Goal: Task Accomplishment & Management: Complete application form

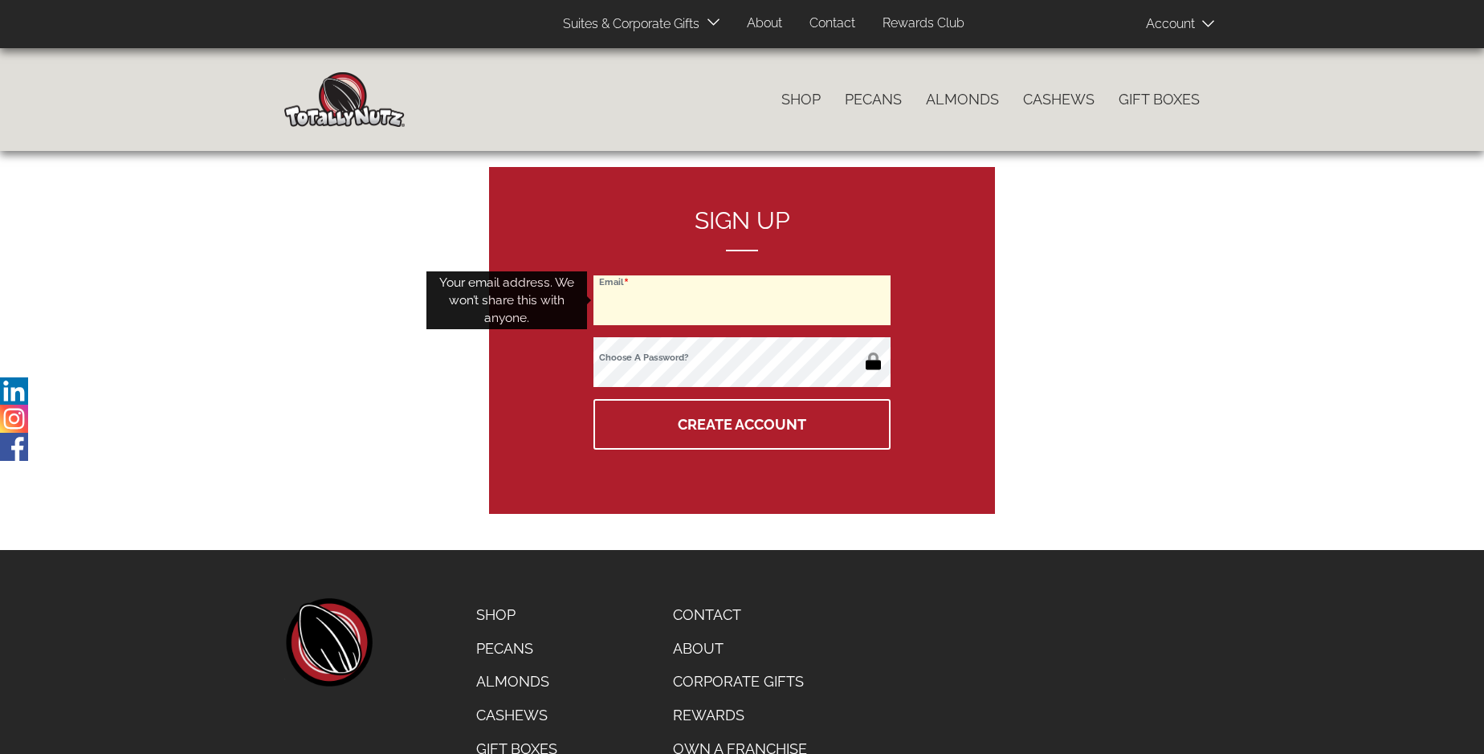
click at [742, 300] on input "Email" at bounding box center [741, 300] width 297 height 50
type input "Joannie151Reinger.1991@sigismail.com"
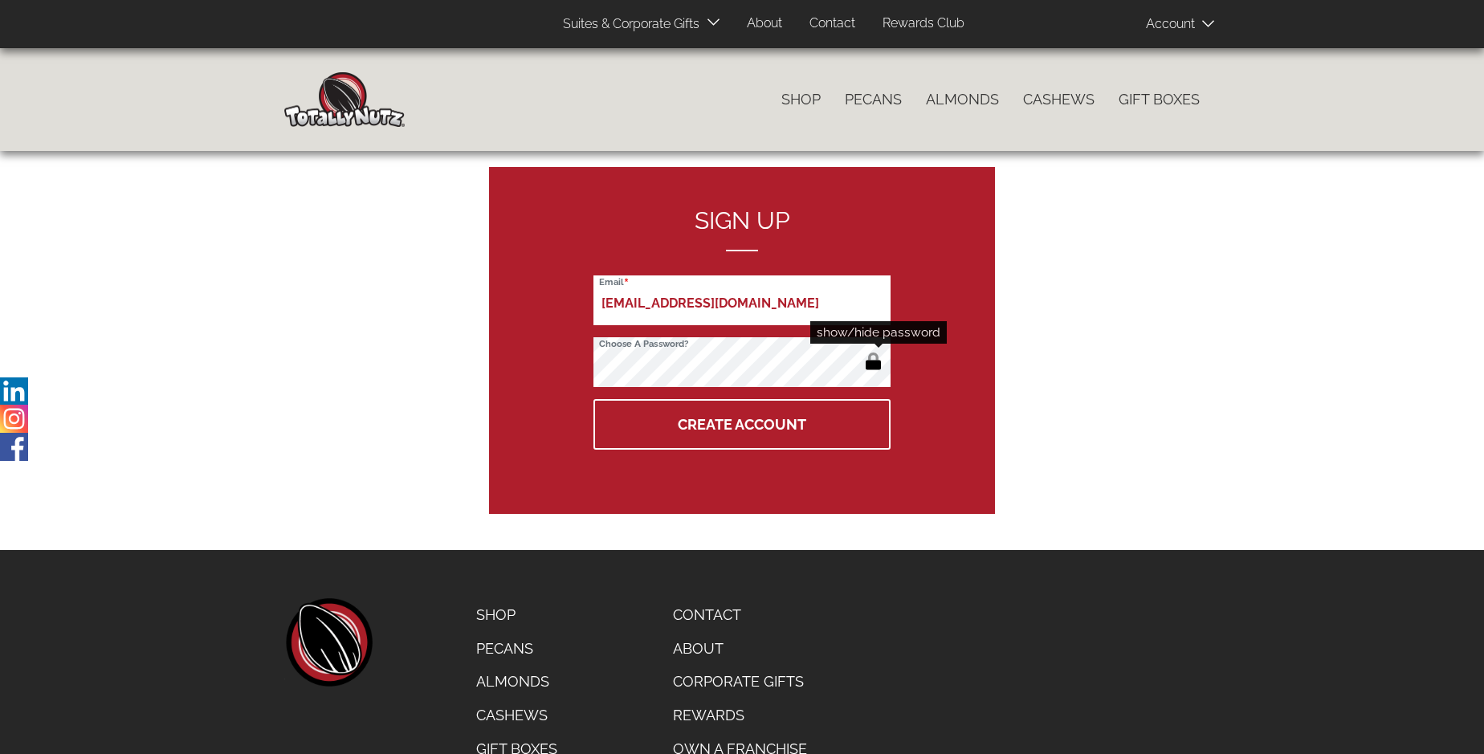
click at [873, 363] on button "button" at bounding box center [873, 363] width 27 height 26
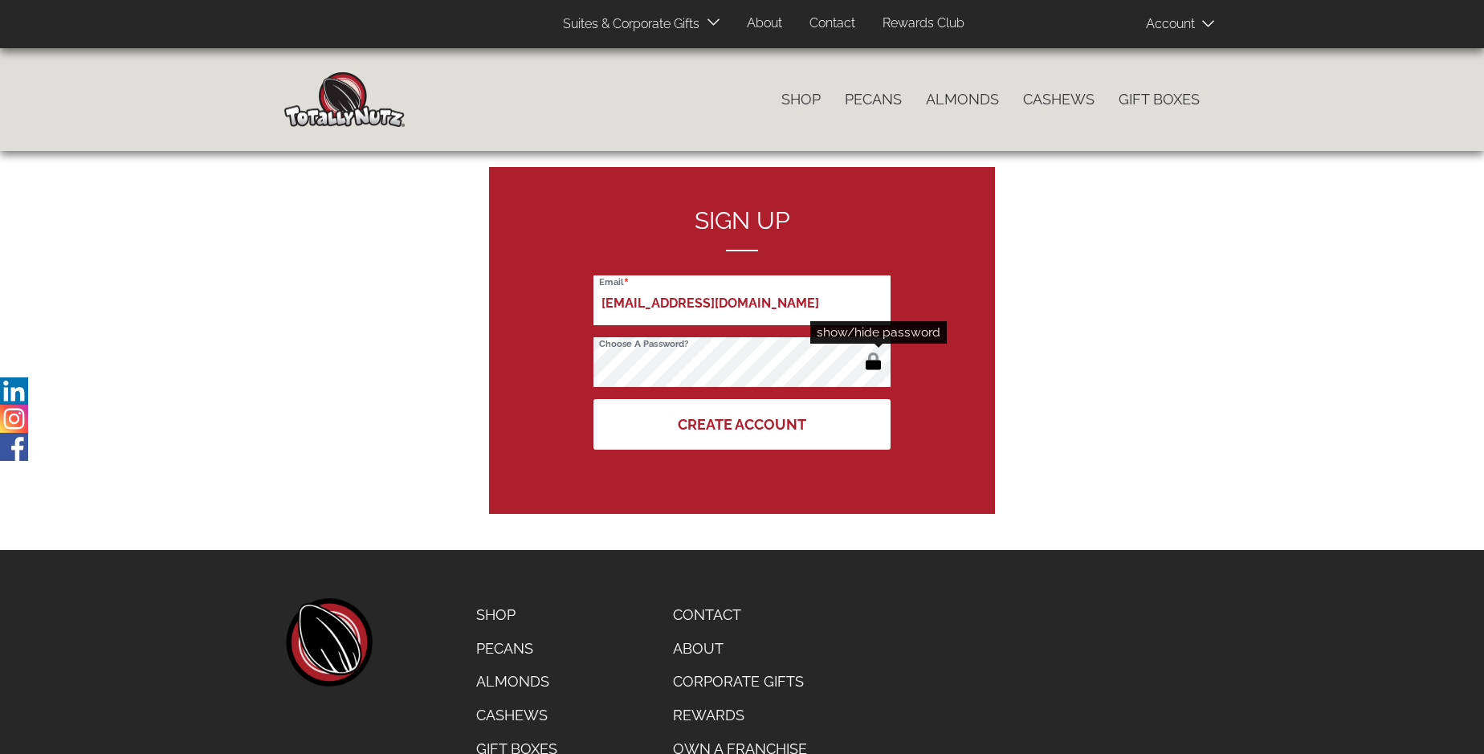
click at [742, 424] on button "Create Account" at bounding box center [741, 424] width 297 height 51
